Goal: Find contact information: Find contact information

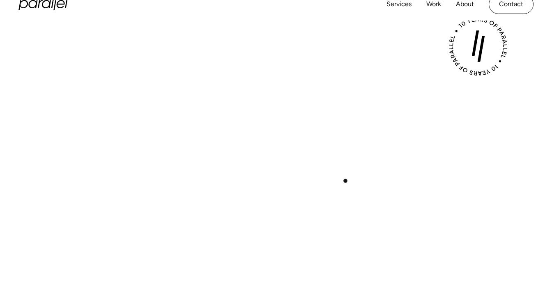
scroll to position [299, 0]
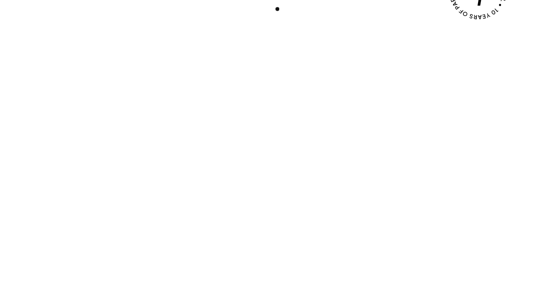
click at [277, 4] on div "Play with Sound" at bounding box center [275, 138] width 515 height 290
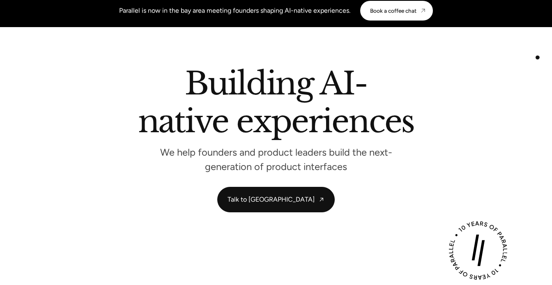
scroll to position [0, 0]
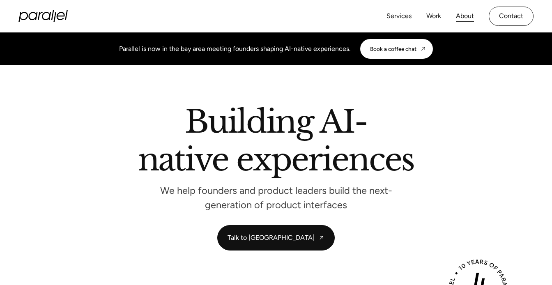
click at [459, 18] on link "About" at bounding box center [465, 16] width 18 height 12
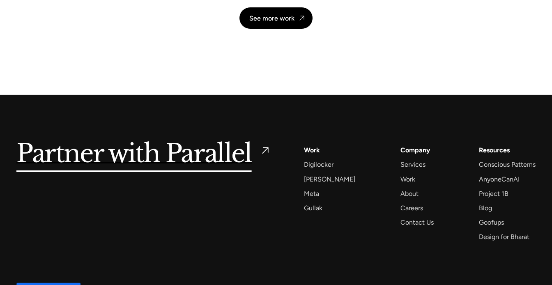
scroll to position [1994, 0]
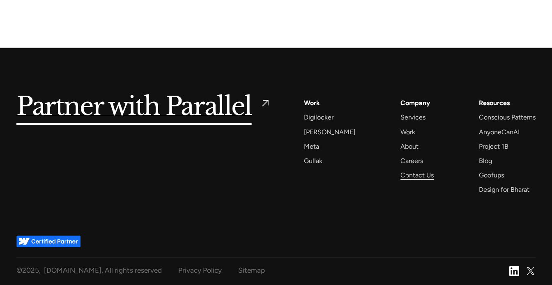
click at [406, 176] on div "Contact Us" at bounding box center [417, 175] width 33 height 11
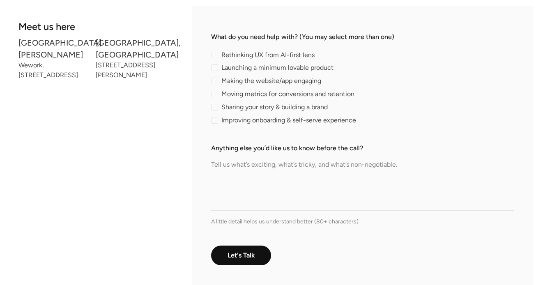
scroll to position [294, 0]
